Goal: Check status: Check status

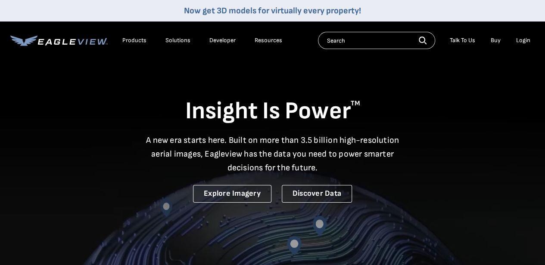
click at [520, 39] on div "Login" at bounding box center [523, 41] width 14 height 8
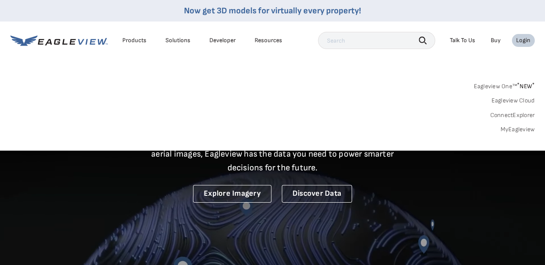
click at [509, 127] on link "MyEagleview" at bounding box center [517, 130] width 34 height 8
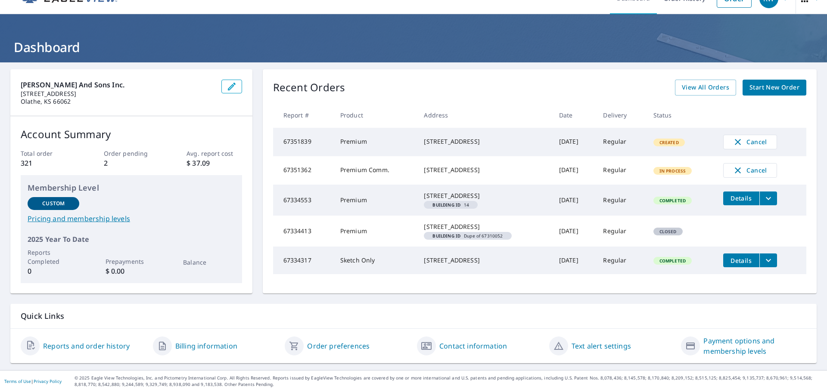
scroll to position [34, 0]
click at [551, 82] on span "View All Orders" at bounding box center [705, 87] width 47 height 11
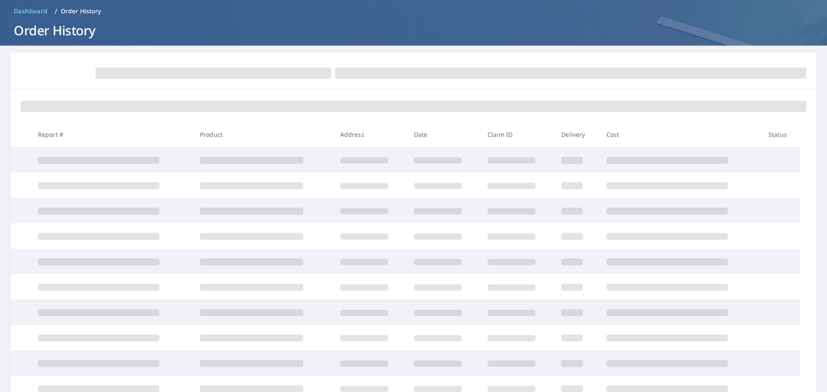
scroll to position [34, 0]
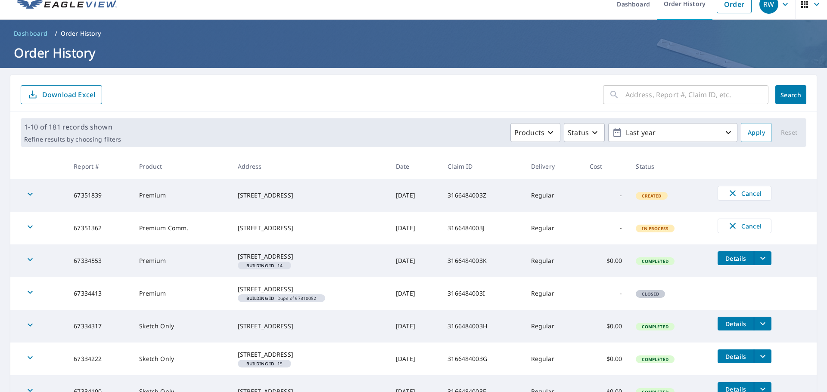
scroll to position [10, 0]
